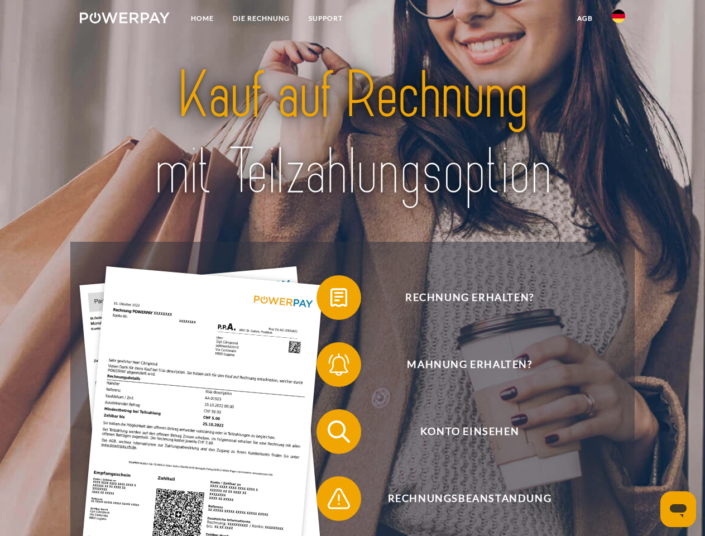
click at [124, 20] on img at bounding box center [125, 17] width 90 height 11
click at [619, 20] on img at bounding box center [618, 15] width 13 height 13
click at [585, 18] on link "agb" at bounding box center [585, 18] width 35 height 20
click at [331, 300] on span at bounding box center [322, 298] width 56 height 56
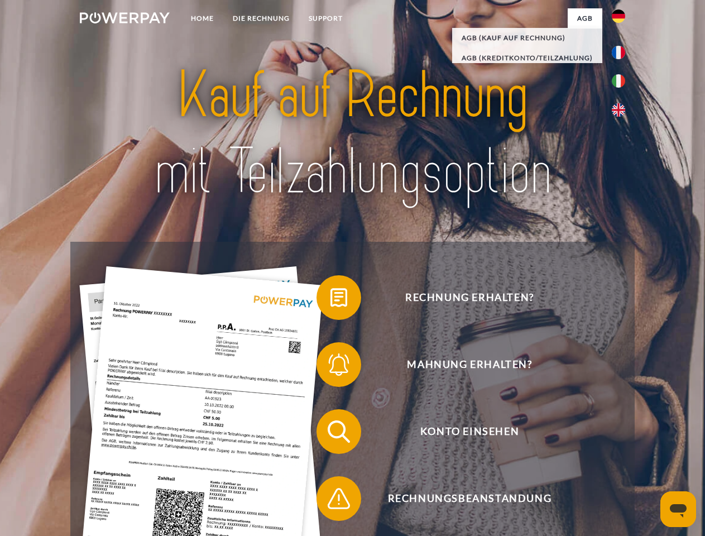
click at [331, 367] on span at bounding box center [322, 365] width 56 height 56
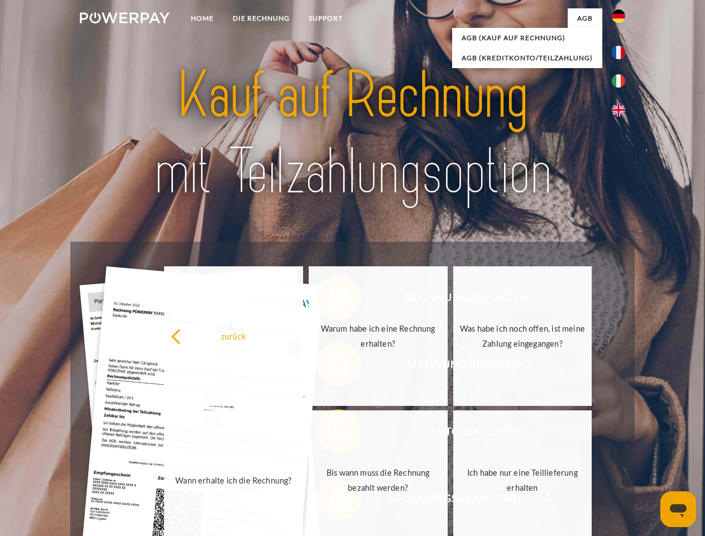
click at [331, 434] on link "Bis wann muss die Rechnung bezahlt werden?" at bounding box center [378, 480] width 139 height 140
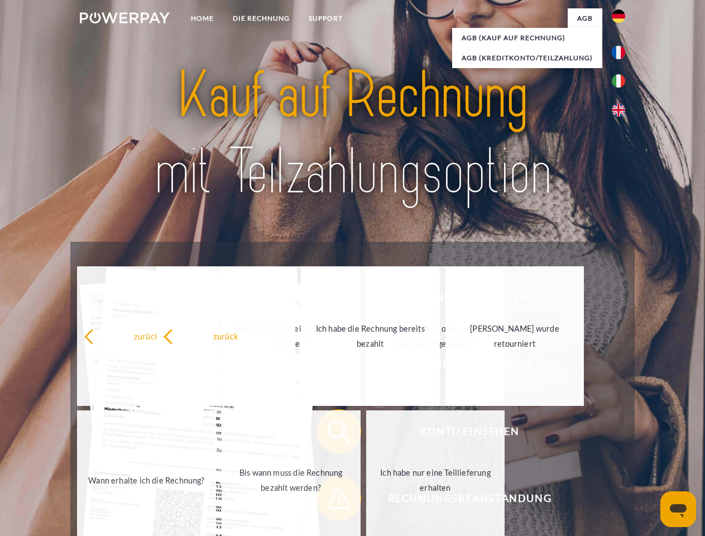
click at [331, 501] on span at bounding box center [322, 499] width 56 height 56
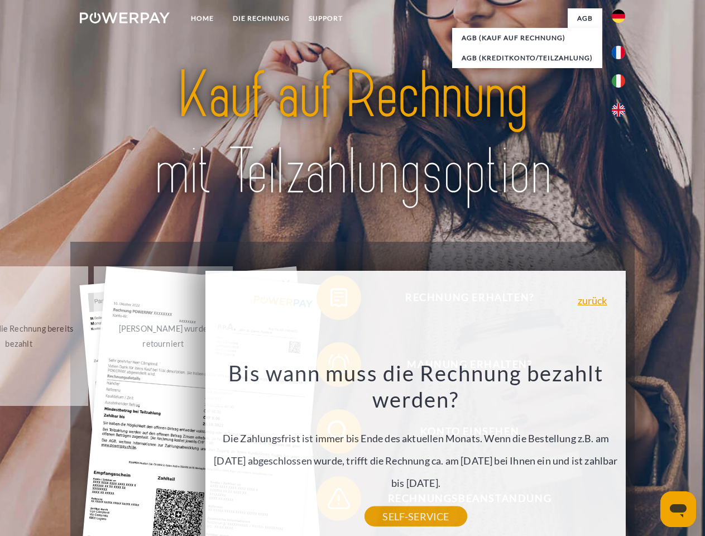
click at [678, 509] on icon "Messaging-Fenster öffnen" at bounding box center [678, 510] width 17 height 13
